Goal: Find specific fact: Find specific fact

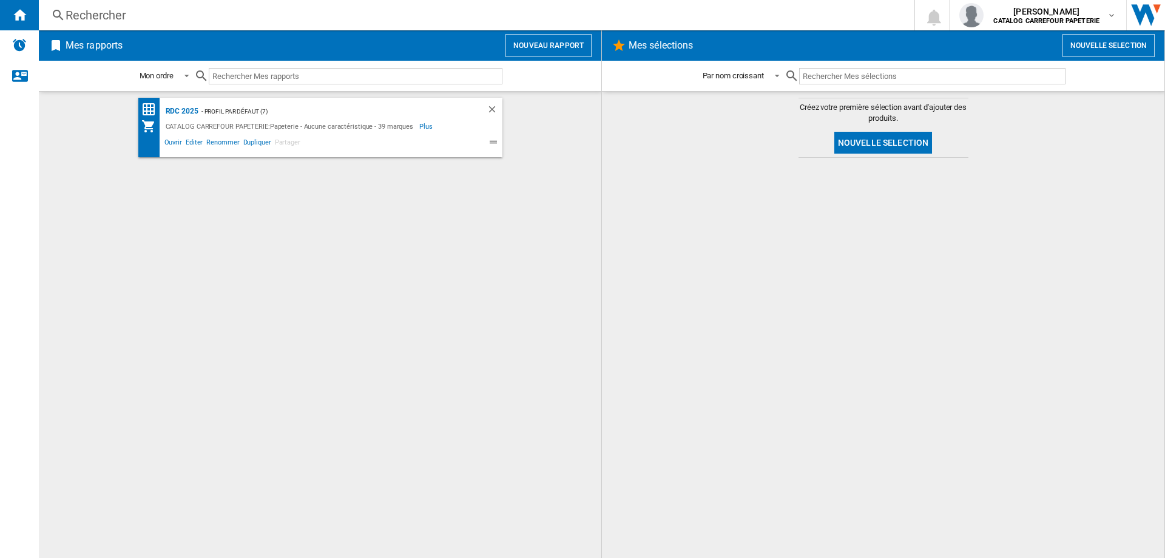
click at [177, 22] on div "Rechercher" at bounding box center [474, 15] width 817 height 17
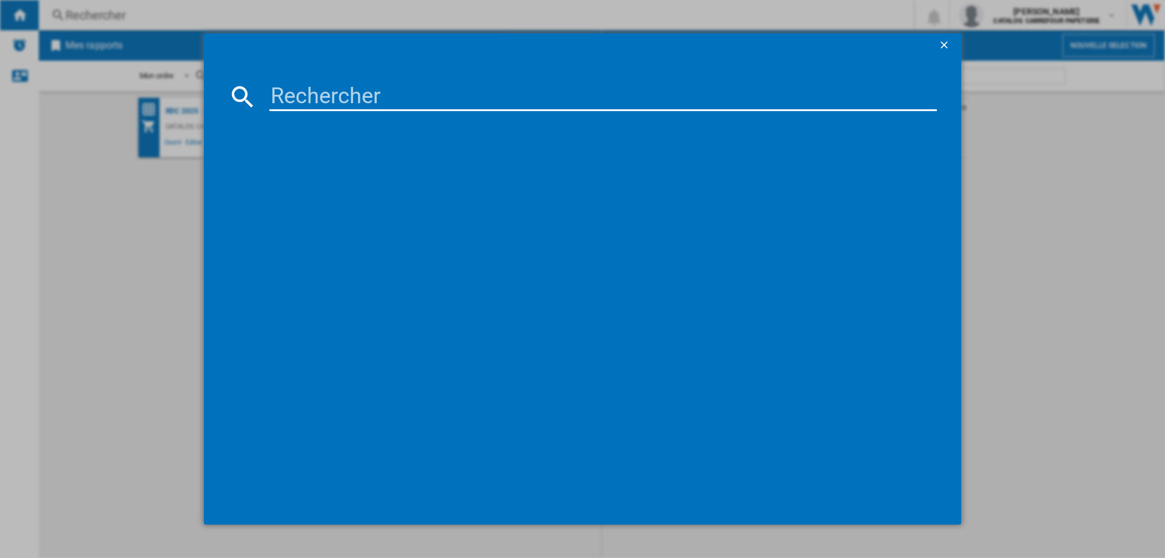
click at [434, 97] on input at bounding box center [602, 96] width 667 height 29
paste input "4547410489095"
type input "4547410489095"
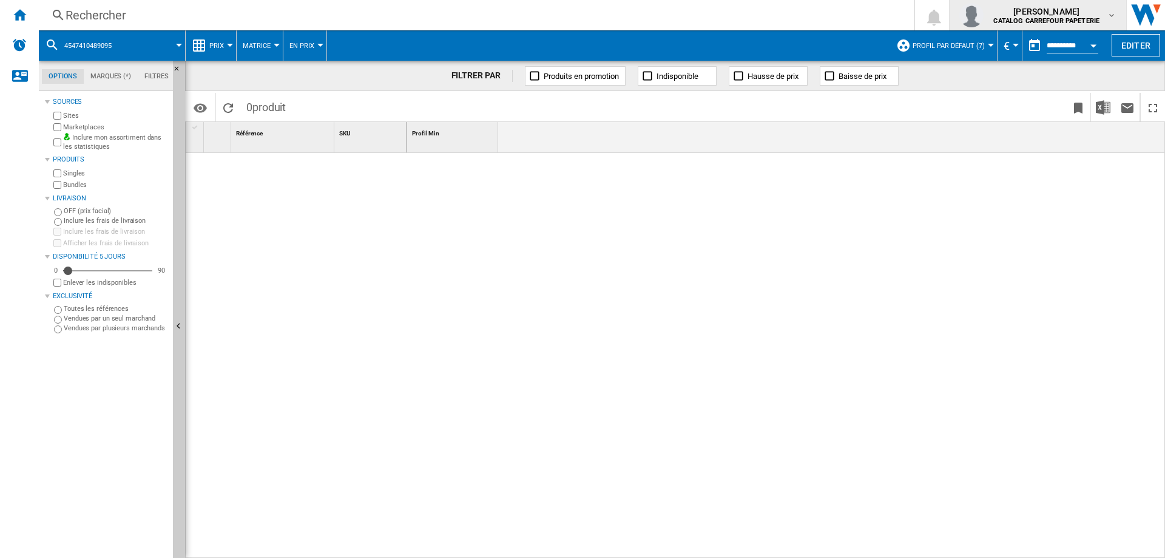
click at [1081, 19] on b "CATALOG CARREFOUR PAPETERIE" at bounding box center [1046, 21] width 106 height 8
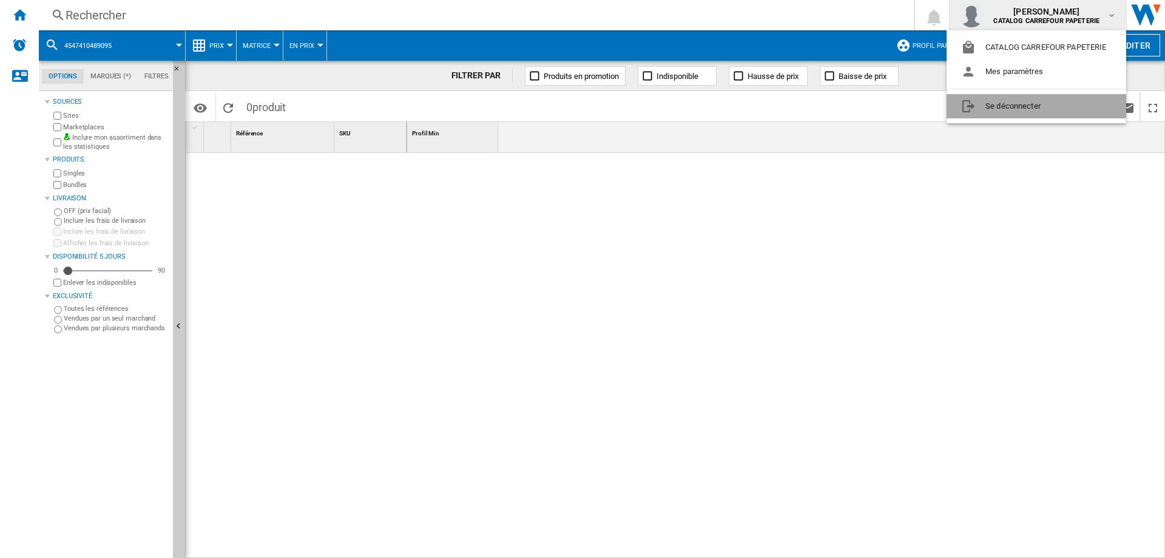
click at [1028, 107] on button "Se déconnecter" at bounding box center [1037, 106] width 180 height 24
